Goal: Navigation & Orientation: Find specific page/section

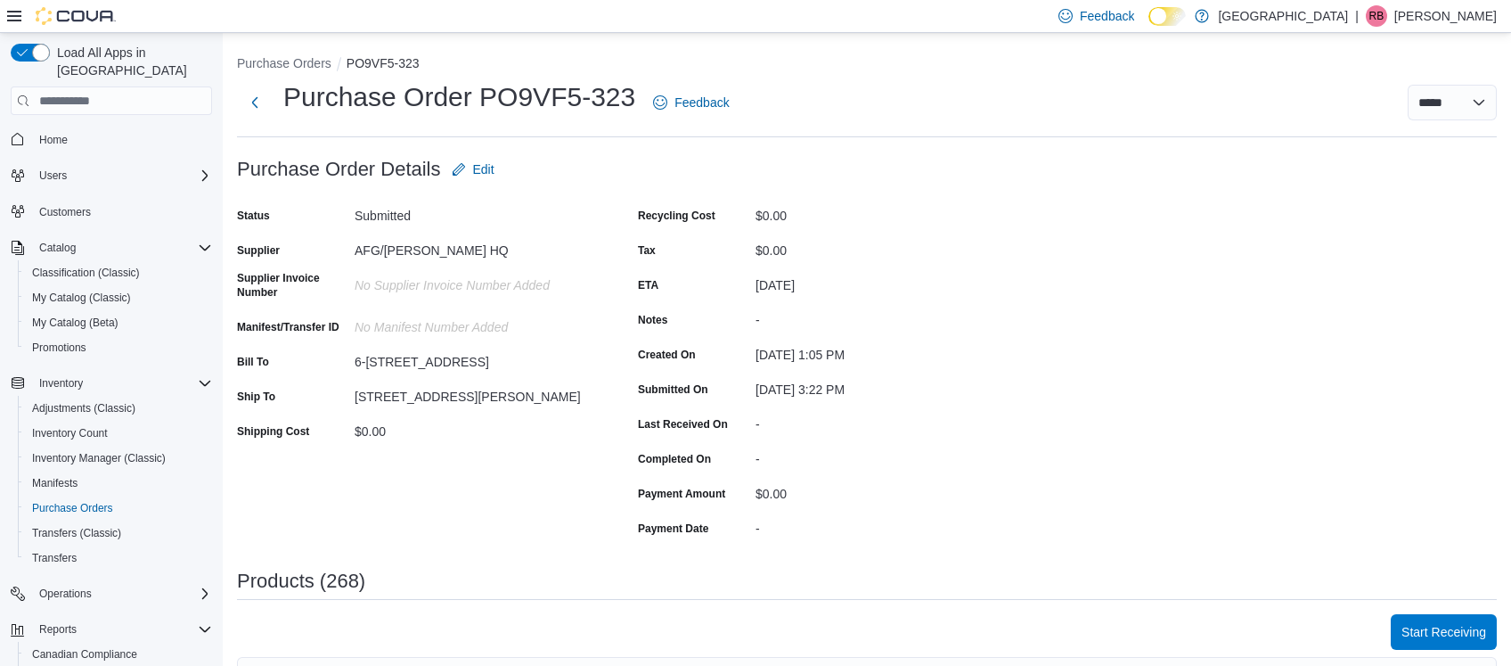
scroll to position [620, 0]
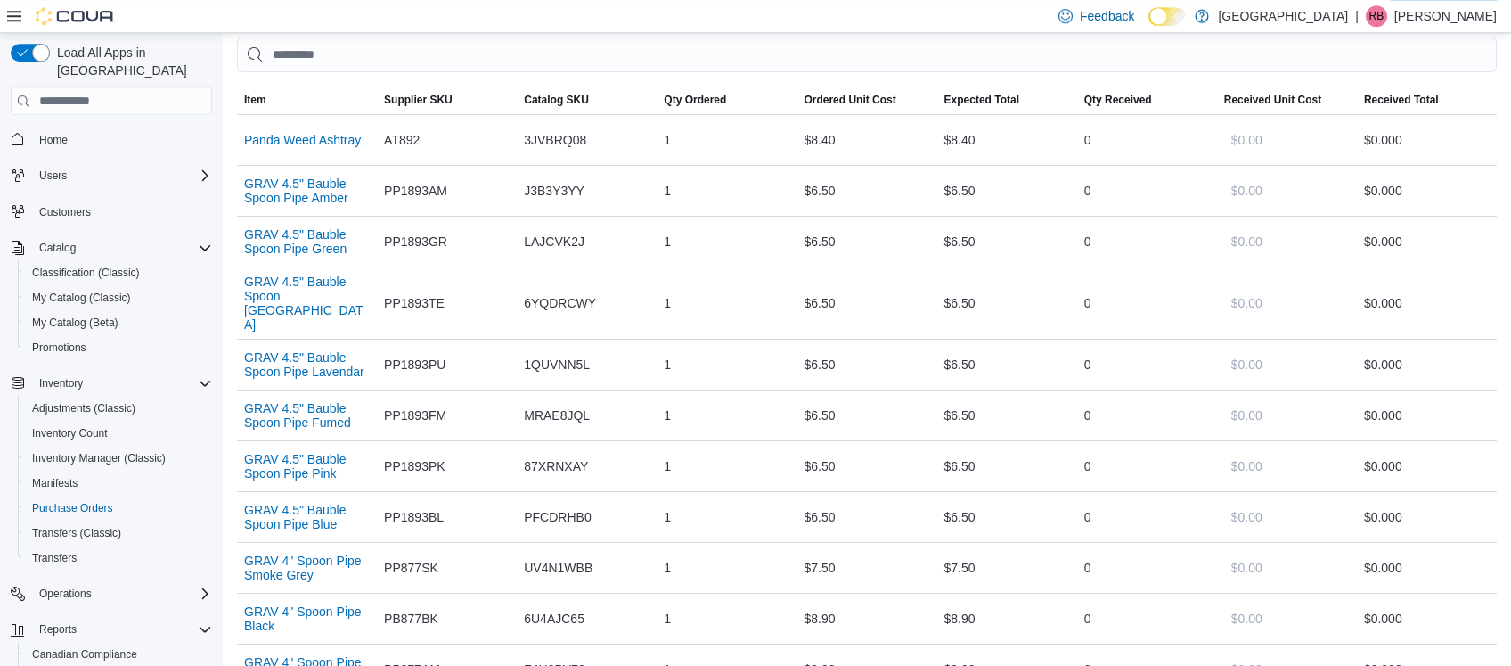
click at [82, 13] on img at bounding box center [76, 16] width 80 height 18
click at [67, 133] on span "Home" at bounding box center [53, 140] width 29 height 14
